Goal: Task Accomplishment & Management: Manage account settings

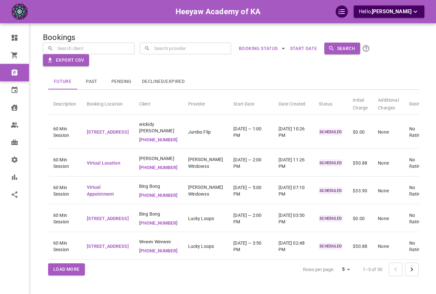
click at [244, 66] on div "Future Past Pending Declined/Expired Description Booking Location Client Provid…" at bounding box center [221, 162] width 408 height 245
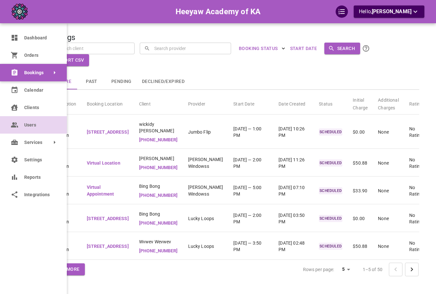
click at [43, 125] on div "Heeyaw Academy of KA Hello, Omar Tahir Dashboard Orders Bookings Calendar Clien…" at bounding box center [234, 157] width 382 height 294
click at [10, 117] on link "Users" at bounding box center [33, 124] width 67 height 17
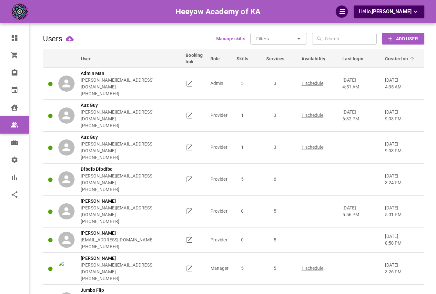
click at [404, 56] on span "Created on" at bounding box center [401, 59] width 32 height 6
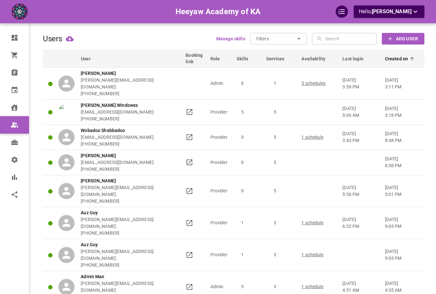
click at [412, 60] on icon at bounding box center [412, 59] width 6 height 6
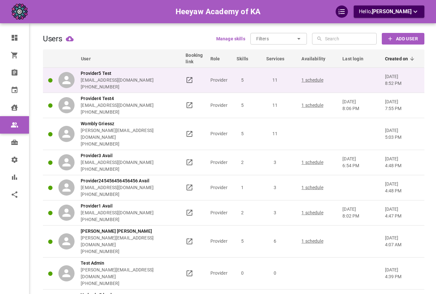
click at [397, 75] on p "Aug 10, 2025 8:52 pm" at bounding box center [402, 80] width 34 height 14
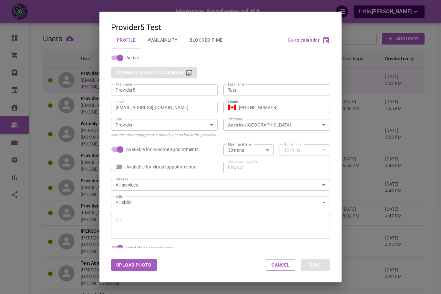
click at [397, 75] on div "Provider5 Test Profile Availability Blocked Time Go to calendar Active Connect …" at bounding box center [220, 147] width 441 height 294
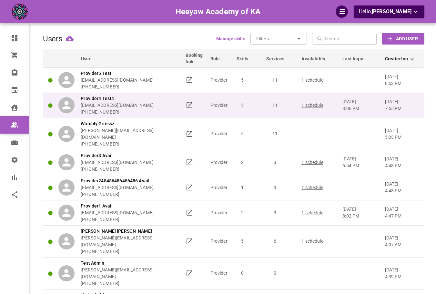
click at [394, 106] on p "7:55 pm" at bounding box center [402, 108] width 34 height 7
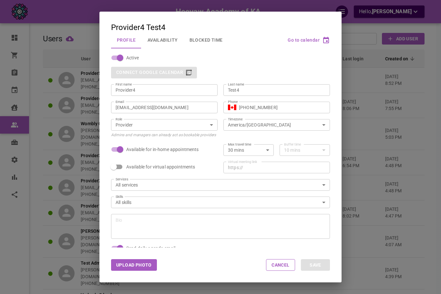
click at [407, 122] on div "Provider4 Test4 Profile Availability Blocked Time Go to calendar Active Connect…" at bounding box center [220, 147] width 441 height 294
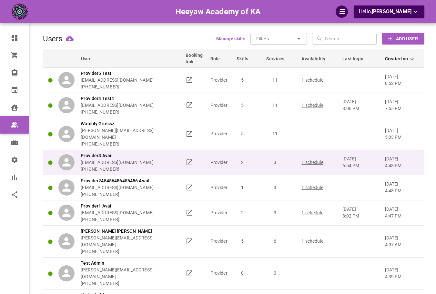
click at [391, 162] on p "4:48 pm" at bounding box center [402, 165] width 34 height 7
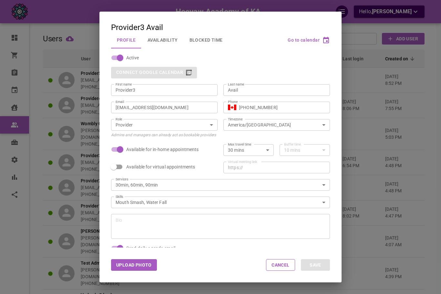
click at [396, 163] on div "Provider3 Avail Profile Availability Blocked Time Go to calendar Active Connect…" at bounding box center [220, 147] width 441 height 294
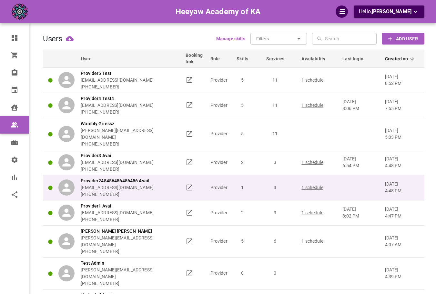
click at [397, 181] on p "Jul 14, 2025 4:48 pm" at bounding box center [402, 188] width 34 height 14
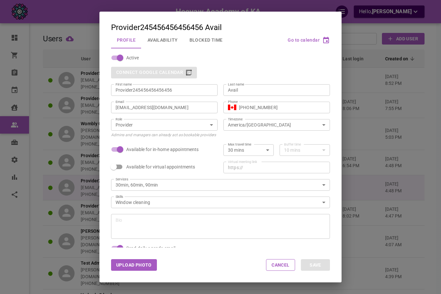
click at [397, 177] on div "Provider245456456456456 Avail Profile Availability Blocked Time Go to calendar …" at bounding box center [220, 147] width 441 height 294
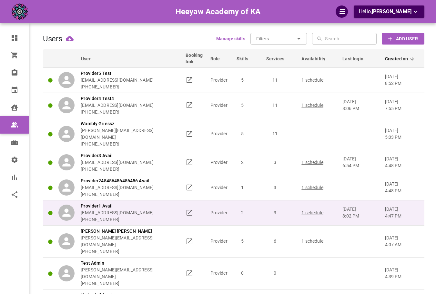
click at [394, 213] on p "4:47 pm" at bounding box center [402, 216] width 34 height 7
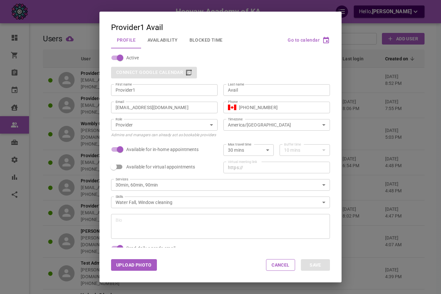
click at [394, 206] on div "Provider1 Avail Profile Availability Blocked Time Go to calendar Active Connect…" at bounding box center [220, 147] width 441 height 294
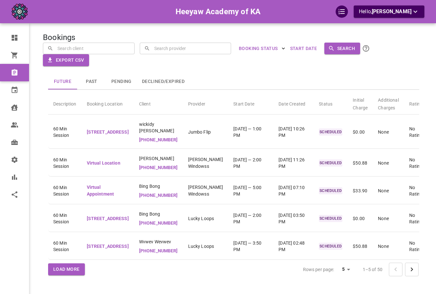
click at [404, 100] on th "Ratings" at bounding box center [418, 103] width 29 height 24
click at [373, 97] on th "Additional Charges" at bounding box center [388, 103] width 31 height 24
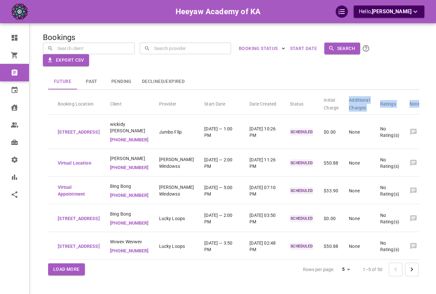
drag, startPoint x: 341, startPoint y: 101, endPoint x: 420, endPoint y: 106, distance: 78.9
click at [420, 106] on div "Future Past Pending Declined/Expired Description Booking Location Client Provid…" at bounding box center [234, 176] width 382 height 220
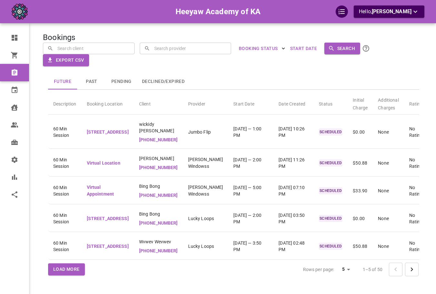
click at [349, 88] on div "Future Past Pending Declined/Expired" at bounding box center [233, 82] width 371 height 16
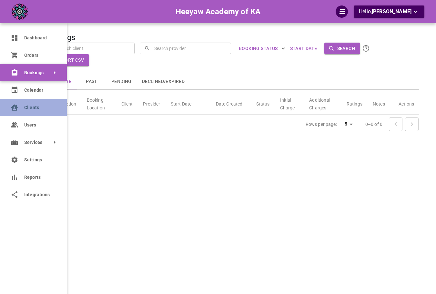
click at [25, 101] on link "Clients" at bounding box center [33, 107] width 67 height 17
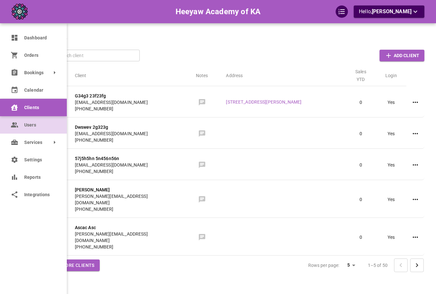
click at [13, 120] on link "Users" at bounding box center [33, 124] width 67 height 17
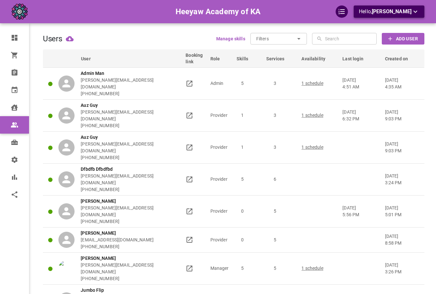
click at [410, 12] on span "[PERSON_NAME]" at bounding box center [392, 11] width 40 height 6
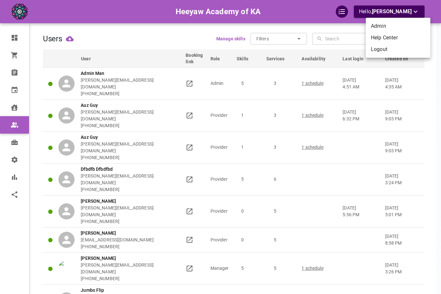
click at [312, 27] on div at bounding box center [220, 147] width 441 height 294
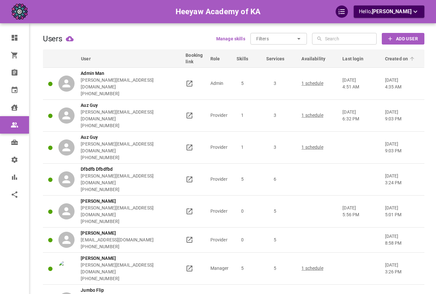
click at [398, 60] on span "Created on" at bounding box center [401, 59] width 32 height 6
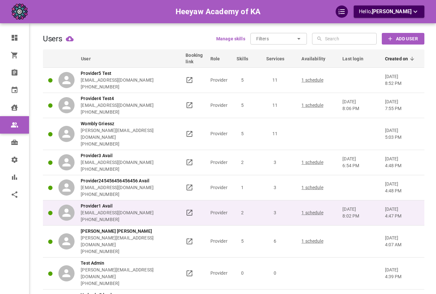
click at [296, 216] on td "3" at bounding box center [281, 212] width 35 height 25
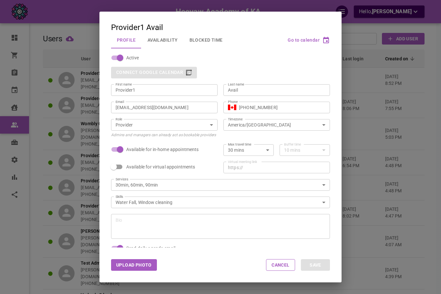
click at [167, 98] on div "Email omar+heeyawpa1@gomarketbox.com Email" at bounding box center [161, 104] width 112 height 17
click at [163, 104] on div "omar+heeyawpa1@gomarketbox.com Email" at bounding box center [164, 108] width 107 height 12
click at [162, 106] on input "omar+heeyawpa1@gomarketbox.com" at bounding box center [165, 107] width 98 height 6
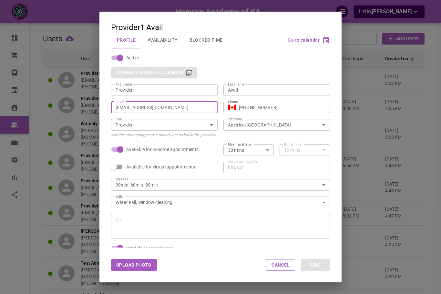
click at [162, 106] on input "omar+heeyawpa1@gomarketbox.com" at bounding box center [165, 107] width 98 height 6
click at [167, 44] on button "Availability" at bounding box center [163, 40] width 42 height 17
